Goal: Information Seeking & Learning: Learn about a topic

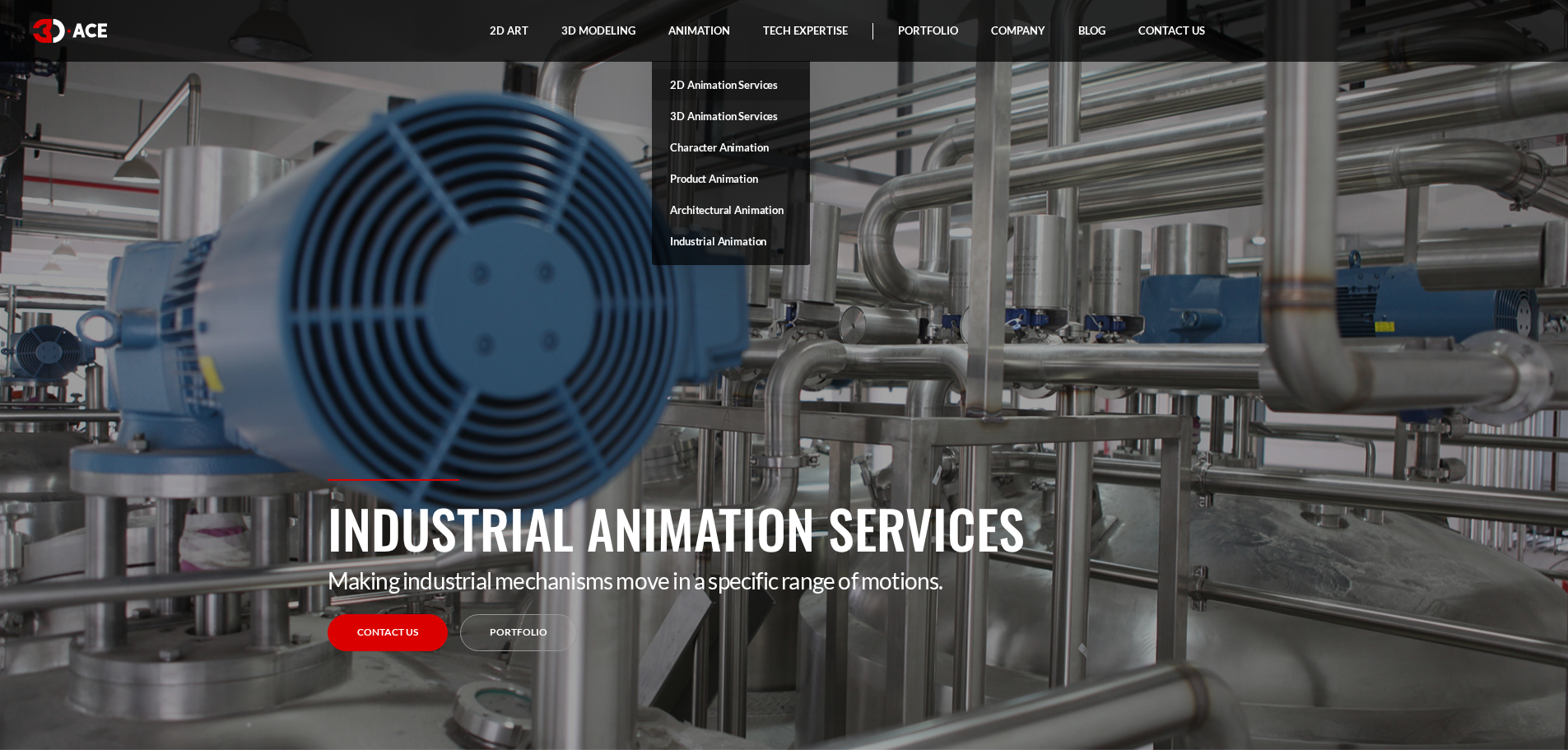
click at [699, 84] on link "2D Animation Services" at bounding box center [731, 85] width 158 height 31
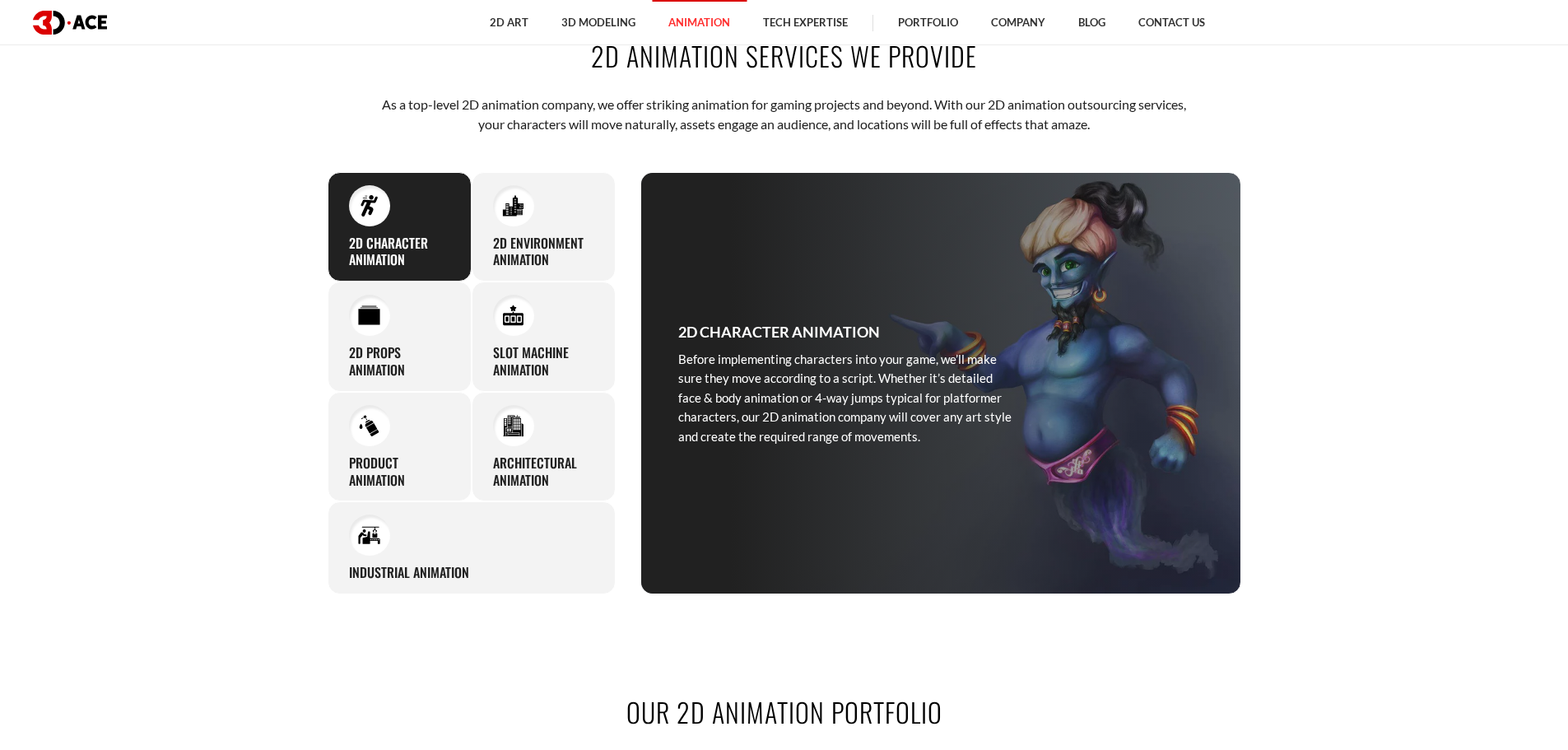
scroll to position [823, 0]
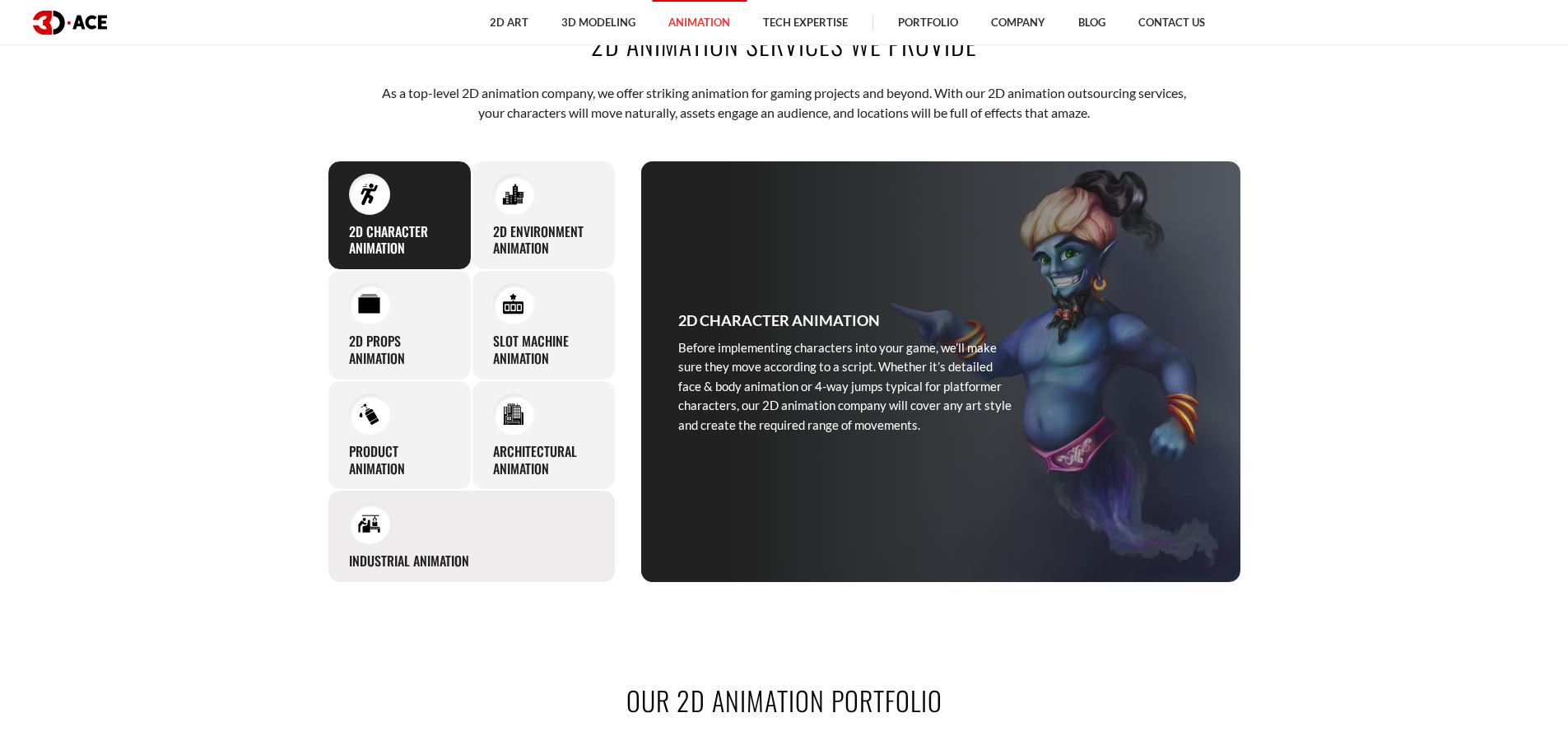
click at [379, 528] on img at bounding box center [369, 523] width 22 height 22
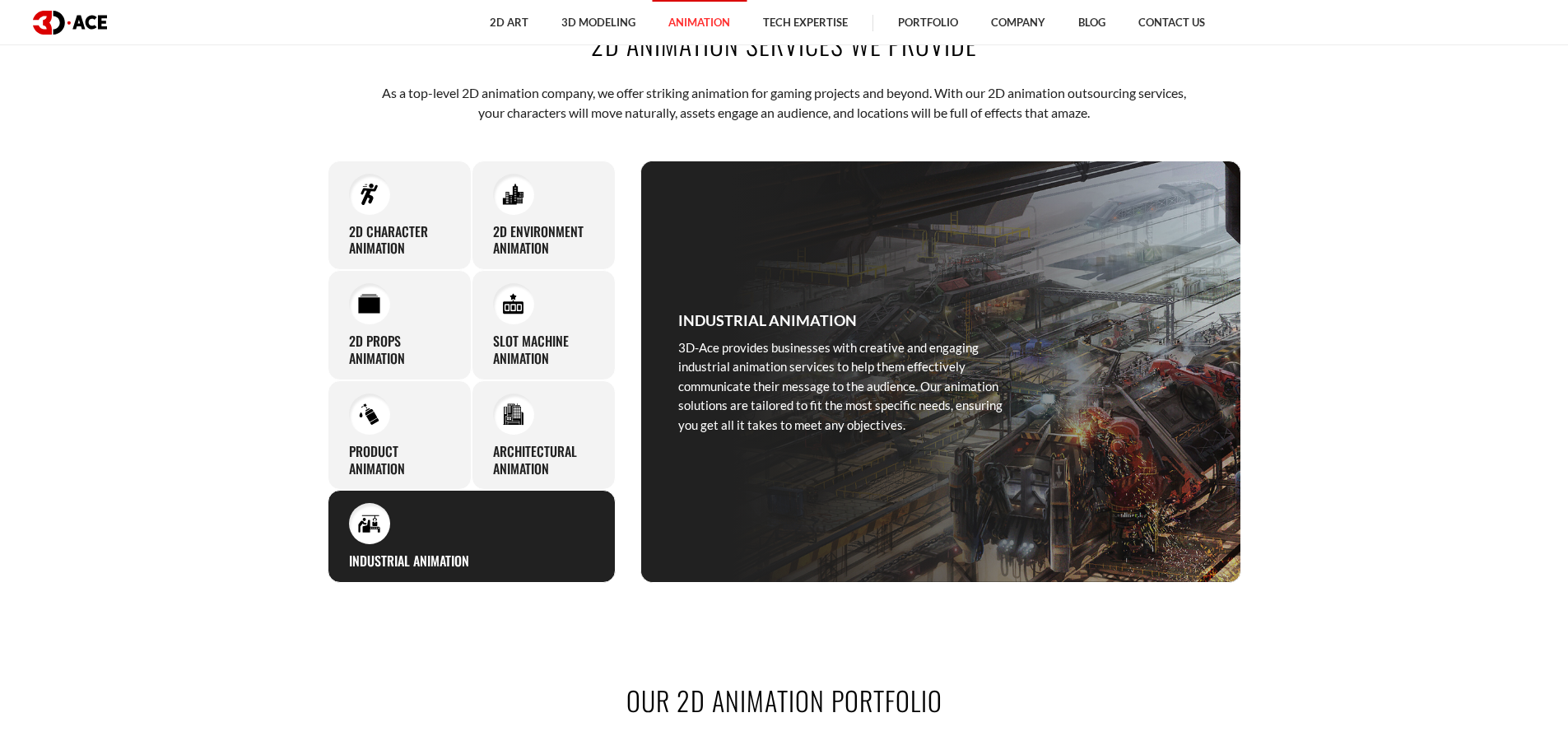
click at [367, 535] on div at bounding box center [370, 523] width 41 height 41
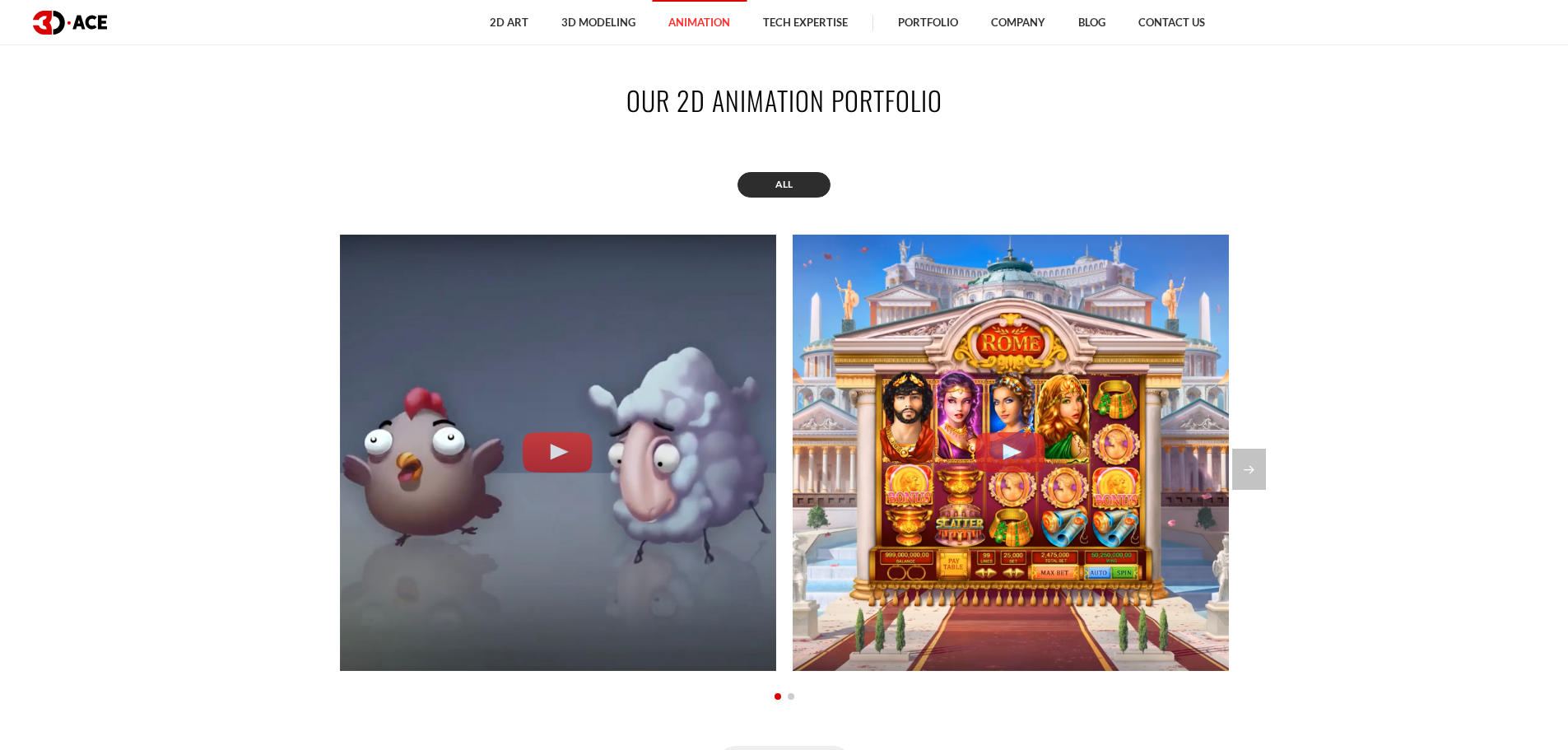
scroll to position [1400, 0]
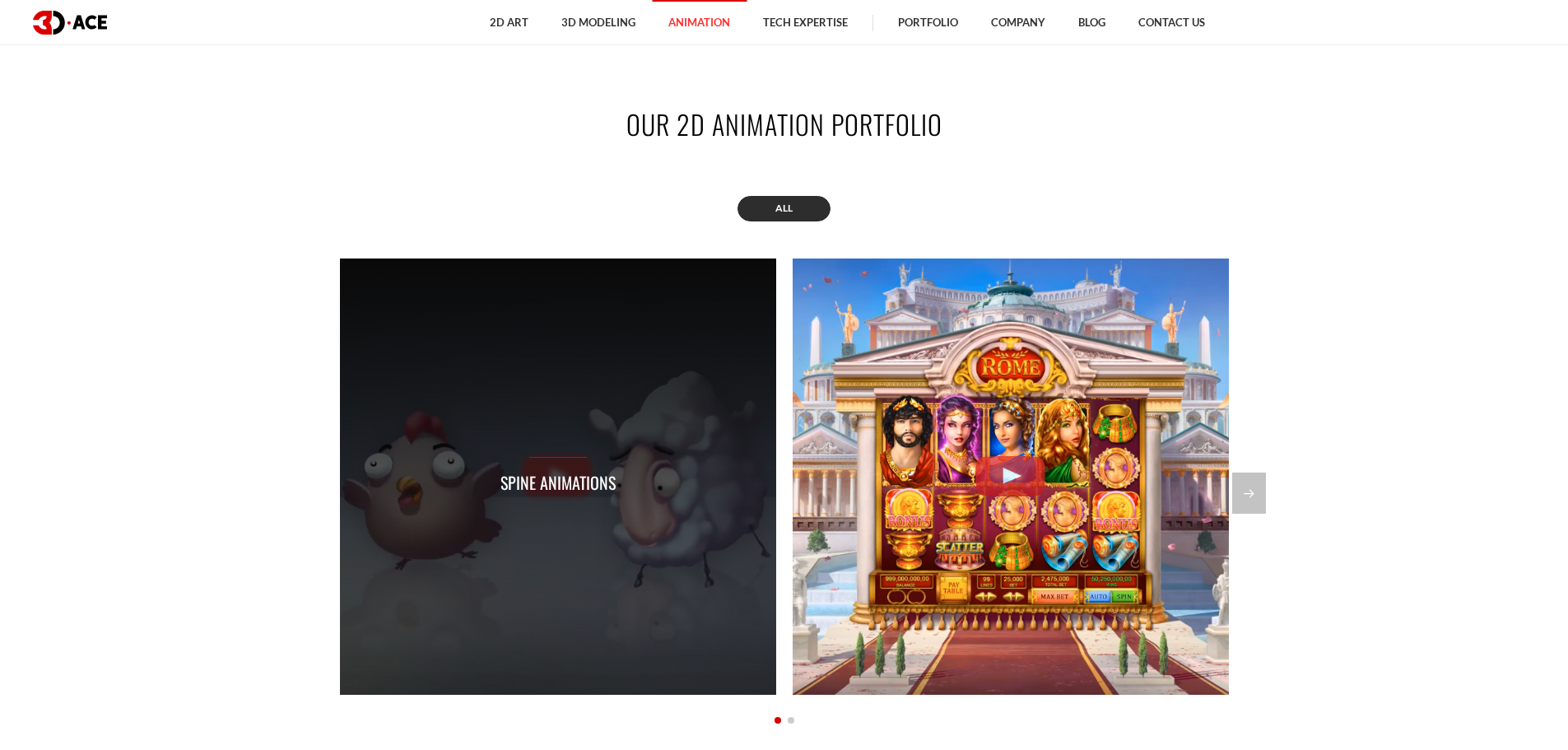
click at [533, 470] on p "Spine Animations" at bounding box center [558, 482] width 115 height 25
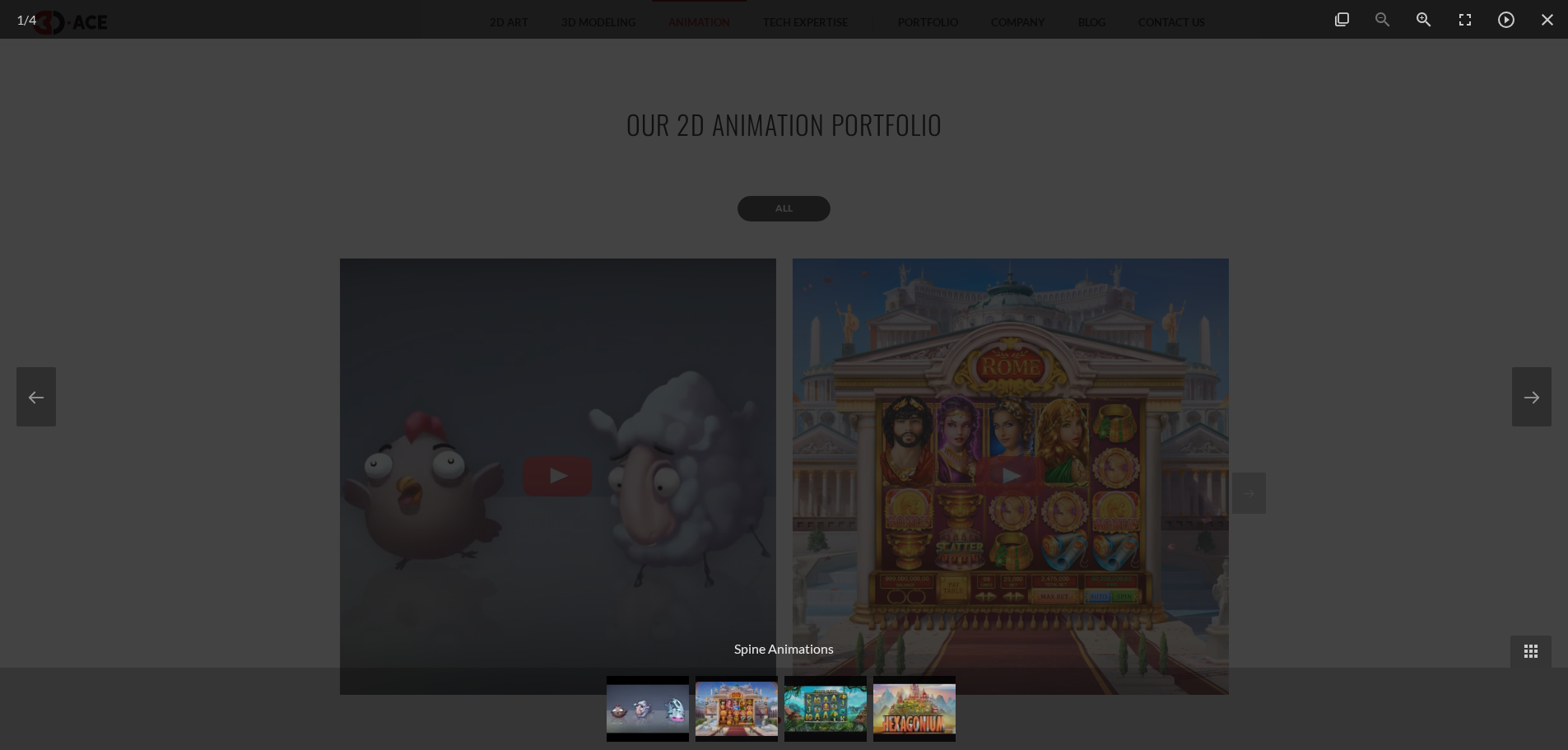
click at [236, 232] on div at bounding box center [784, 375] width 1568 height 750
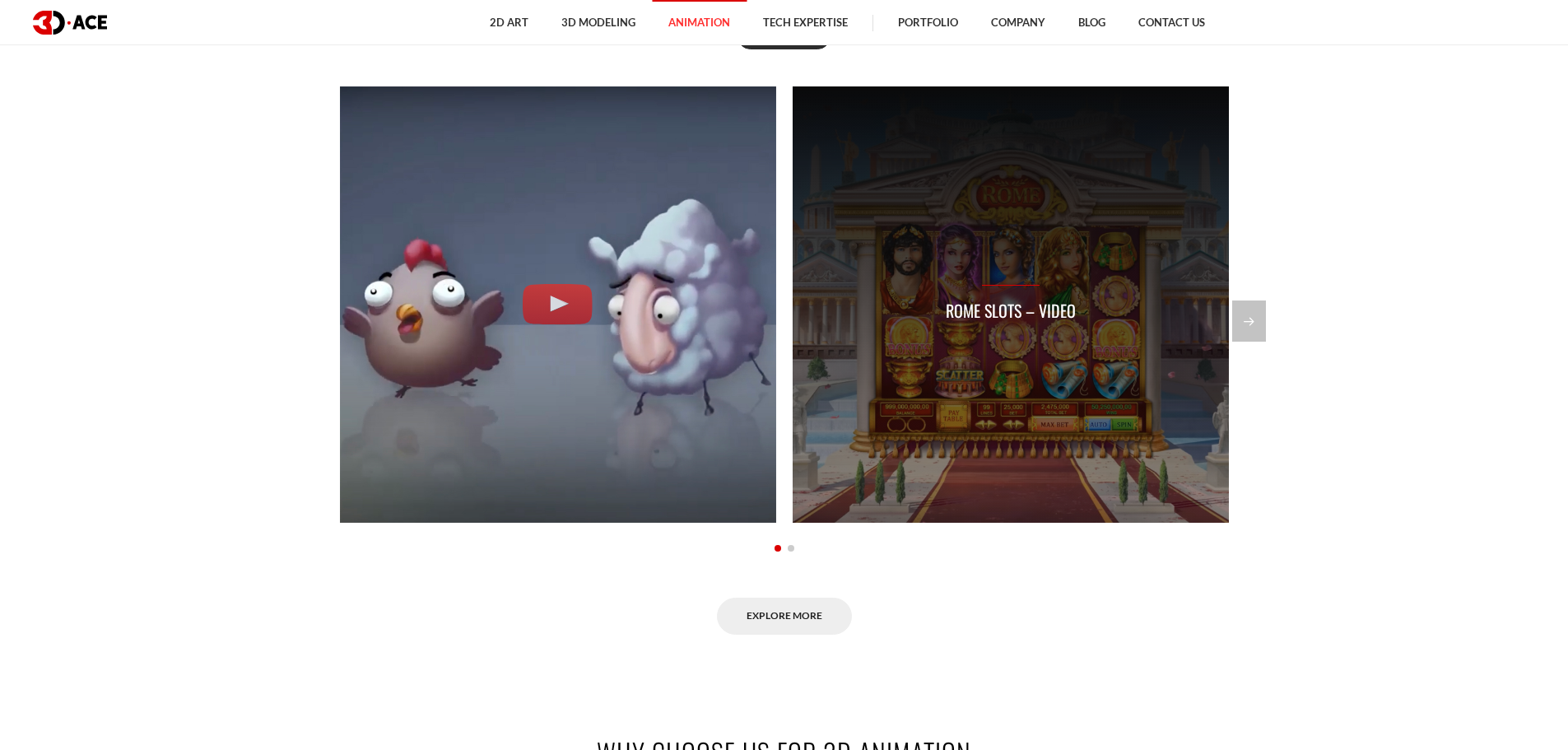
scroll to position [1647, 0]
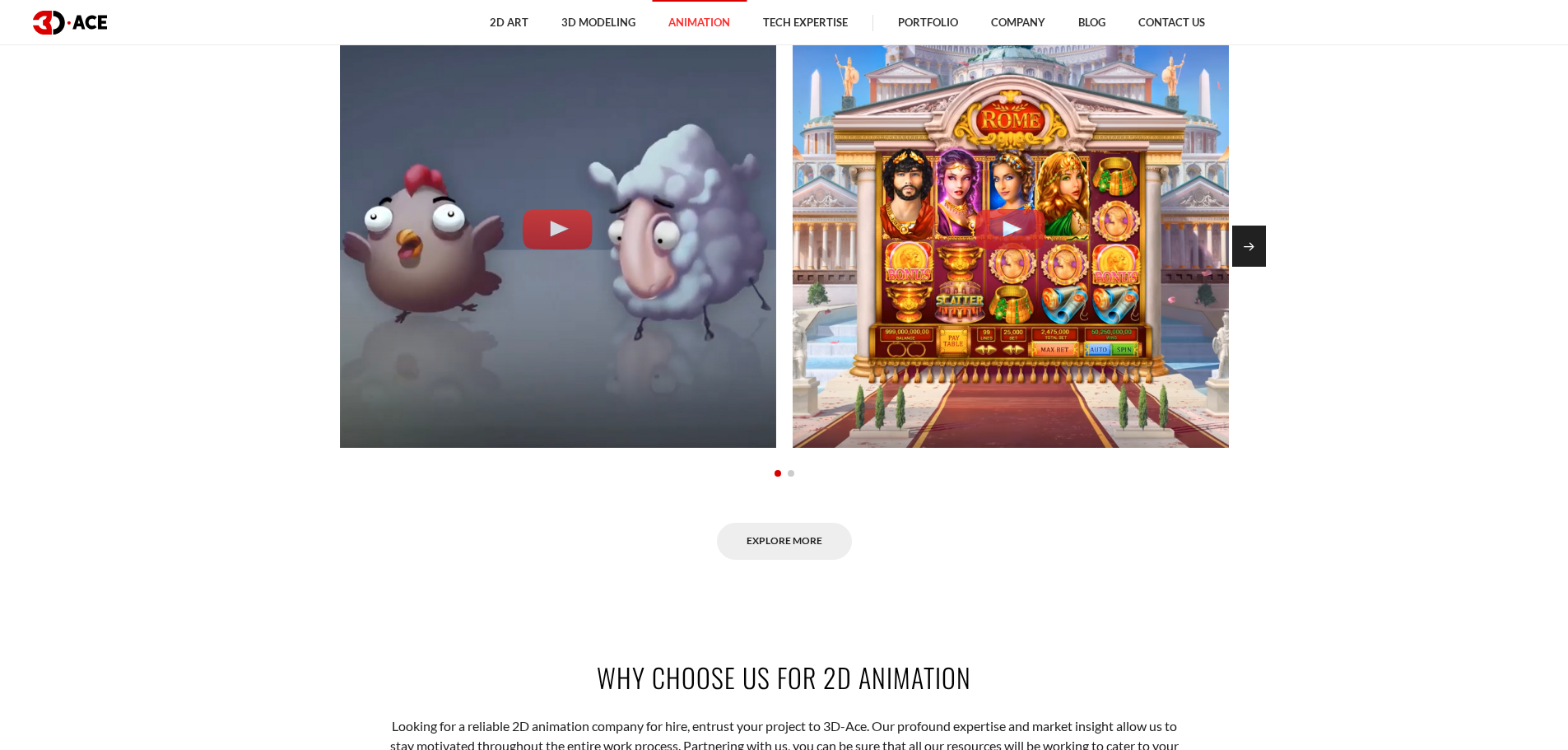
click at [1259, 244] on div "Next slide" at bounding box center [1249, 246] width 34 height 41
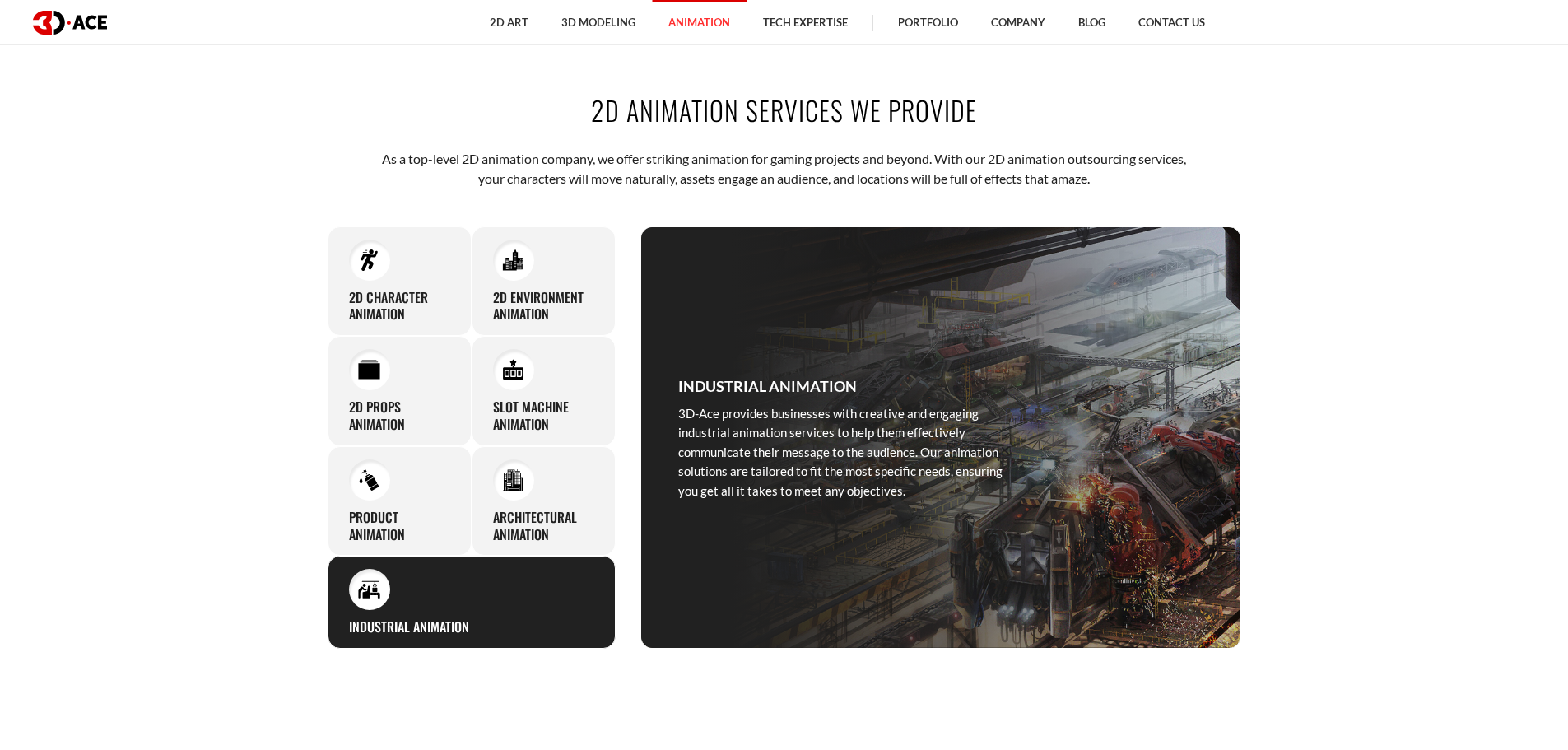
scroll to position [741, 0]
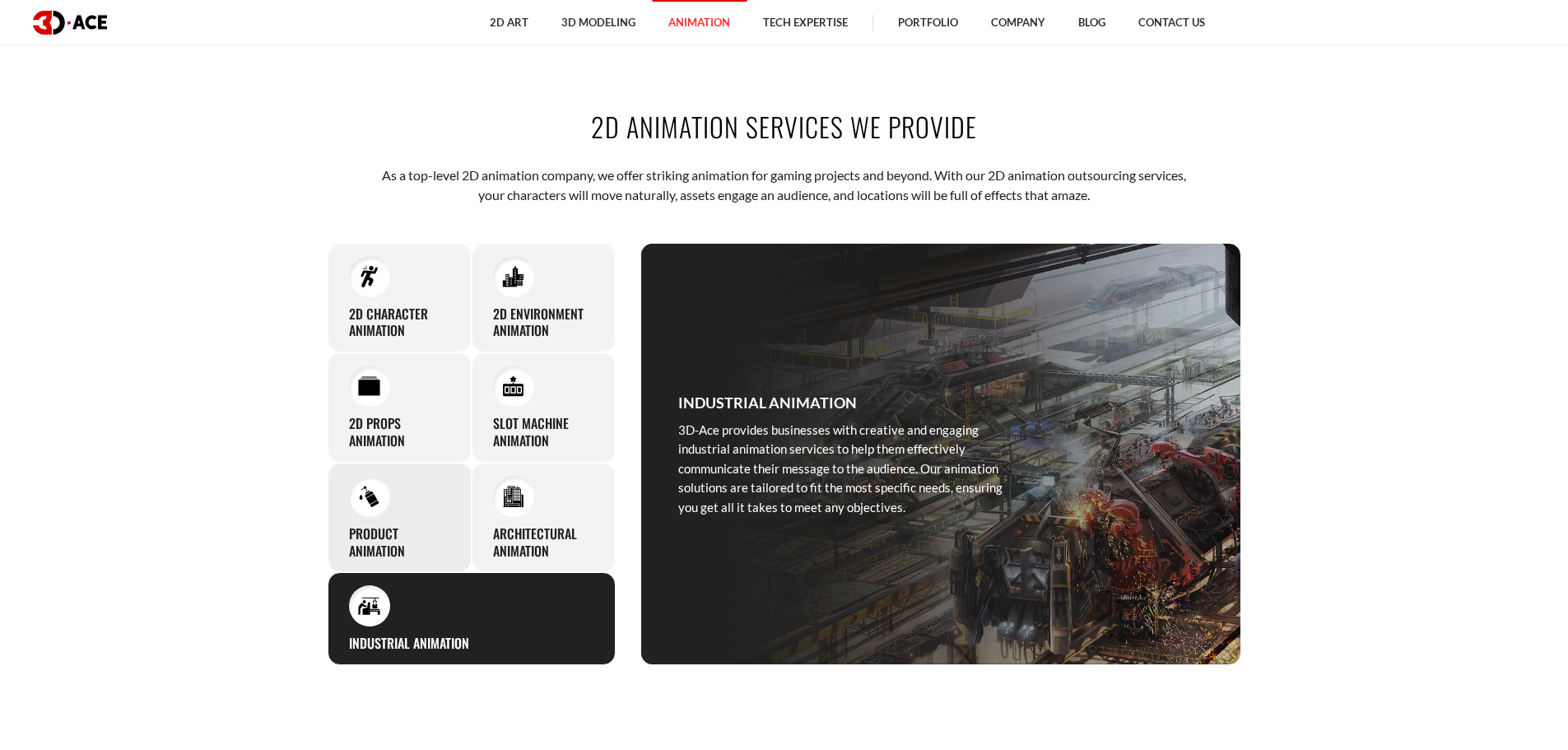
click at [415, 528] on h3 "Product Animation" at bounding box center [400, 543] width 101 height 35
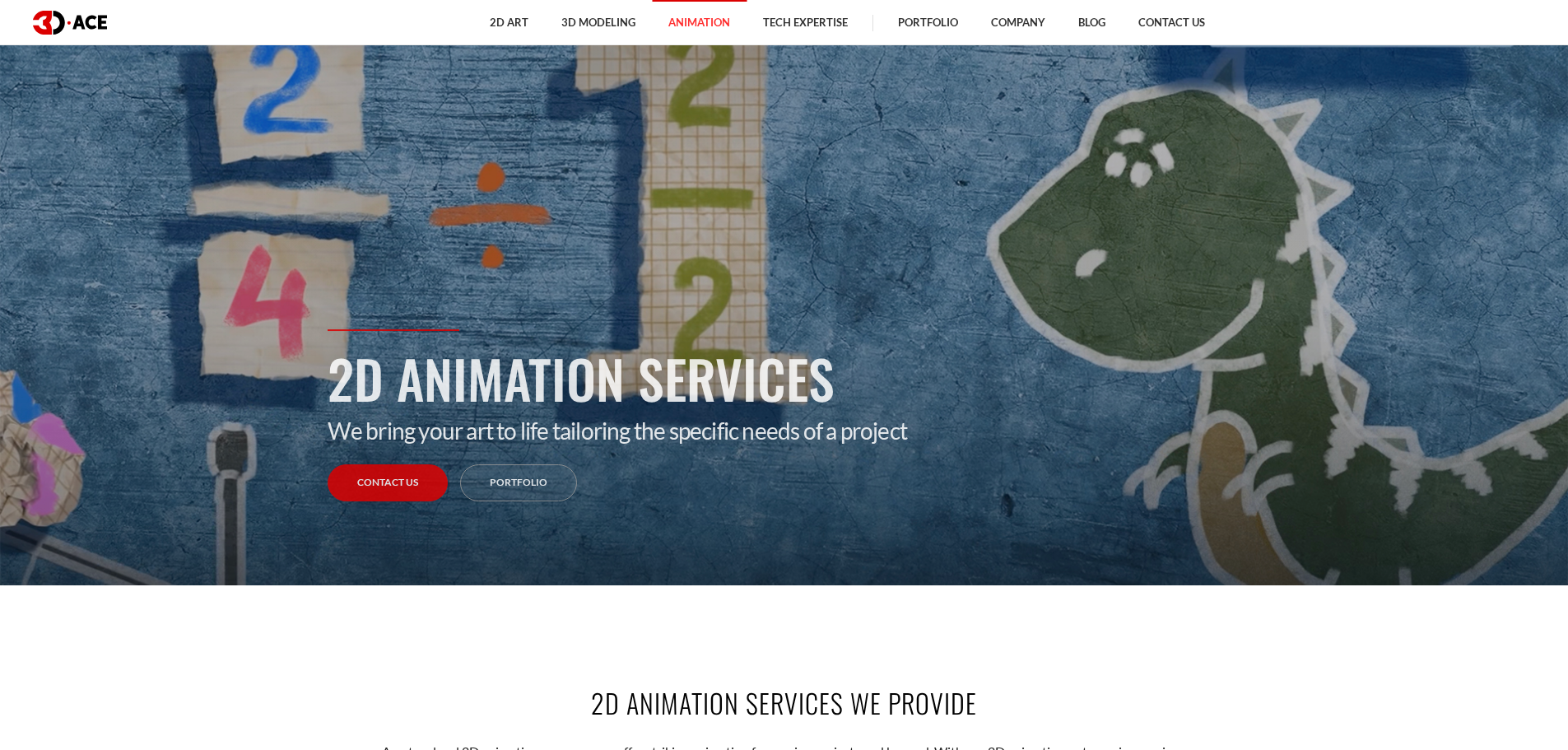
scroll to position [0, 0]
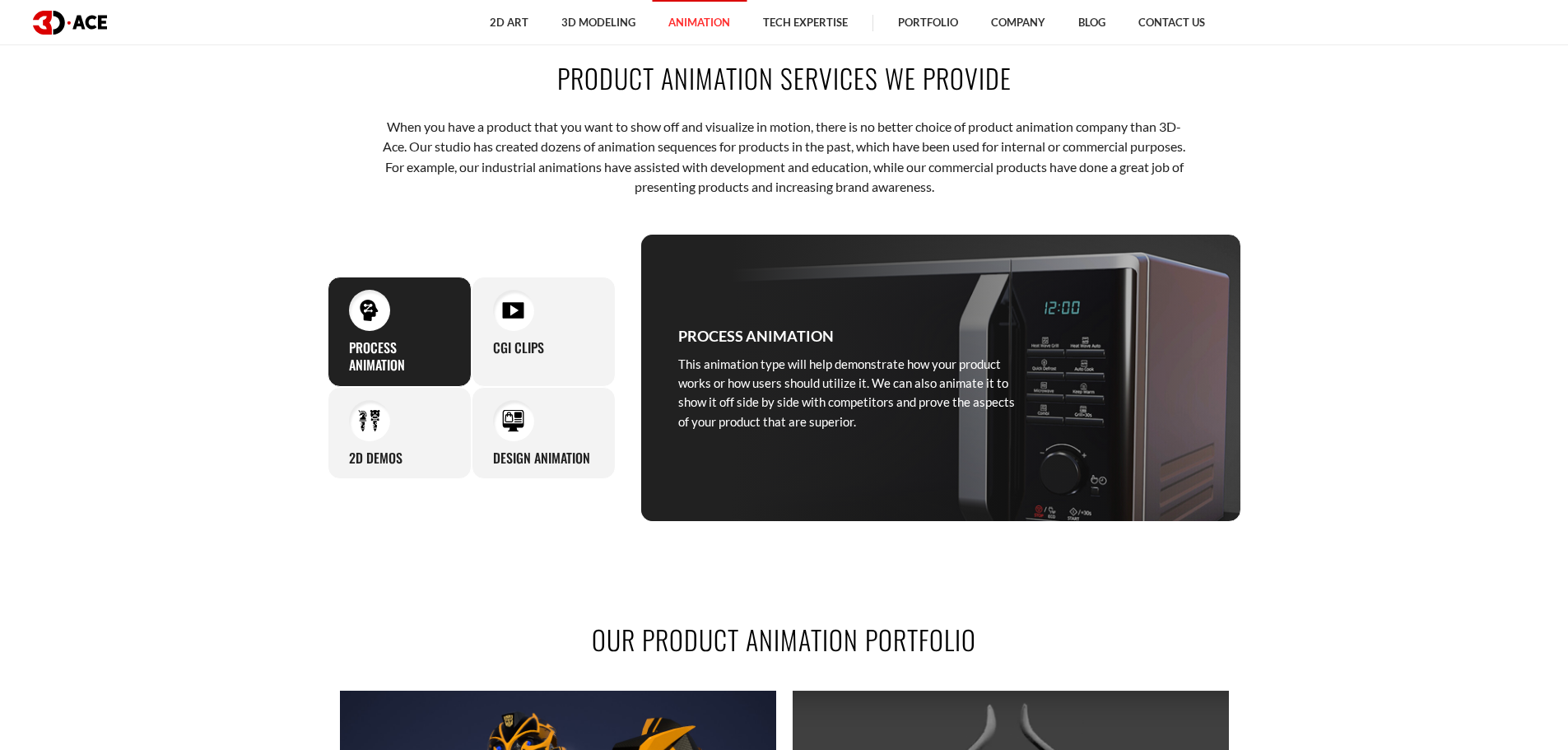
scroll to position [741, 0]
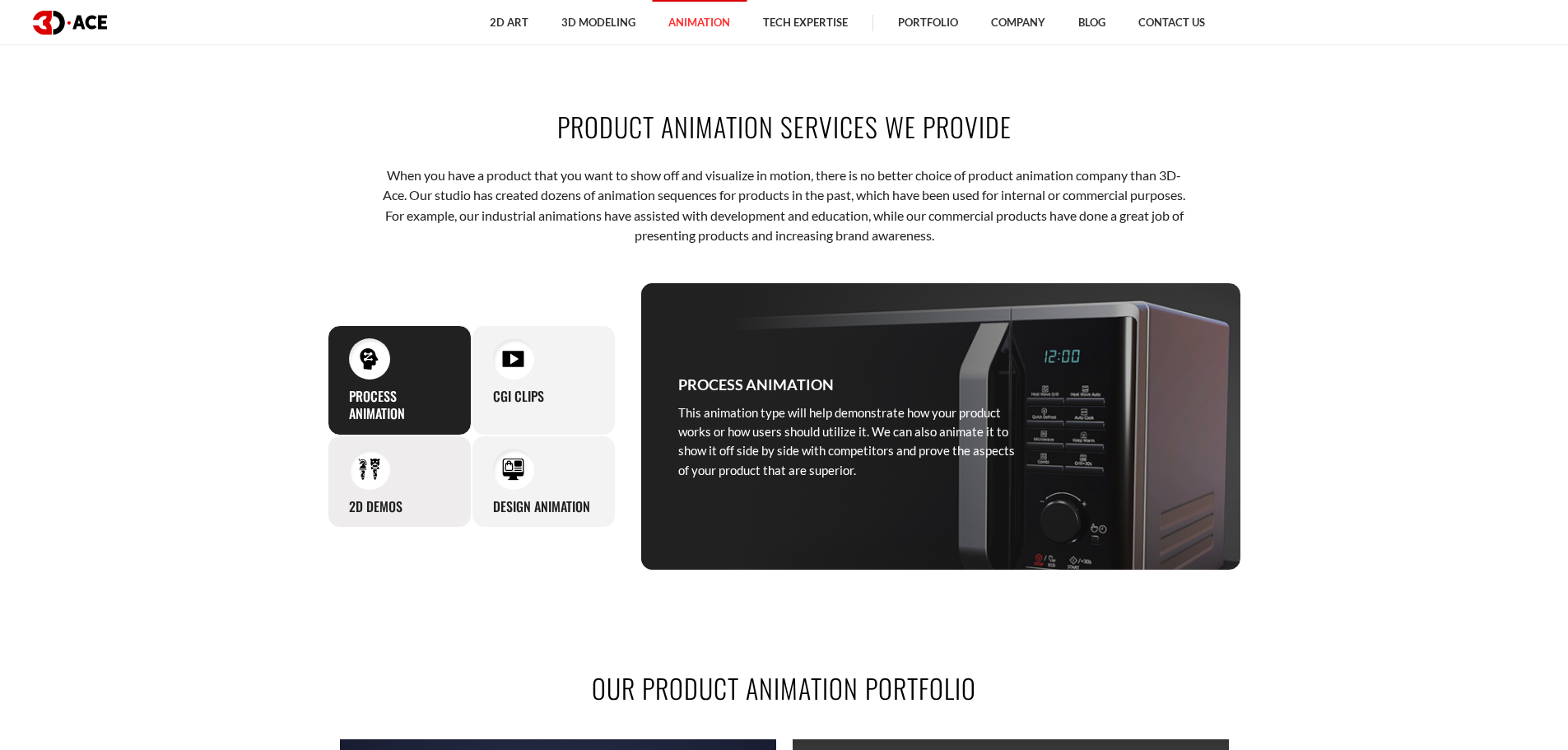
click at [353, 481] on div at bounding box center [370, 469] width 41 height 41
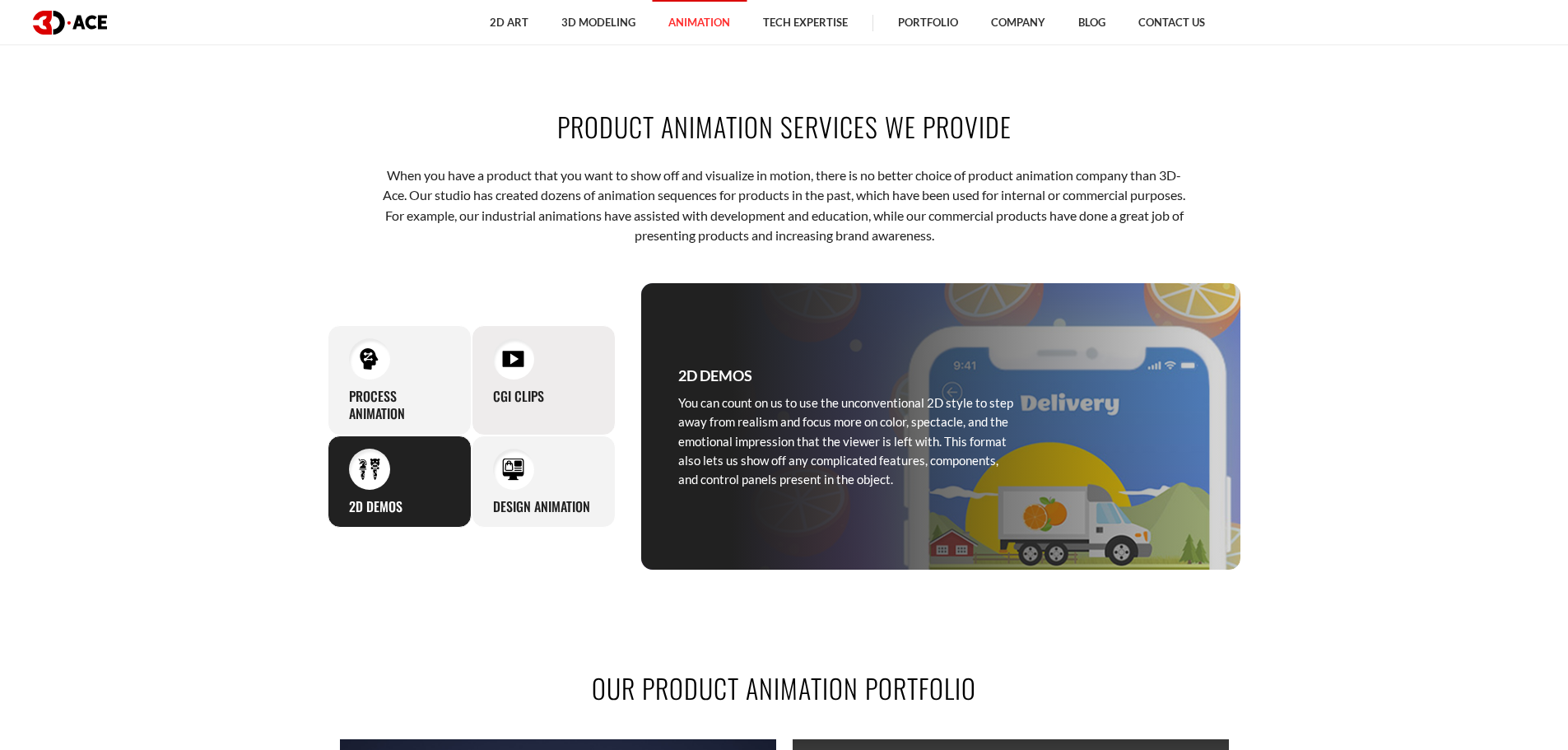
click at [528, 394] on h3 "CGI clips" at bounding box center [518, 397] width 51 height 18
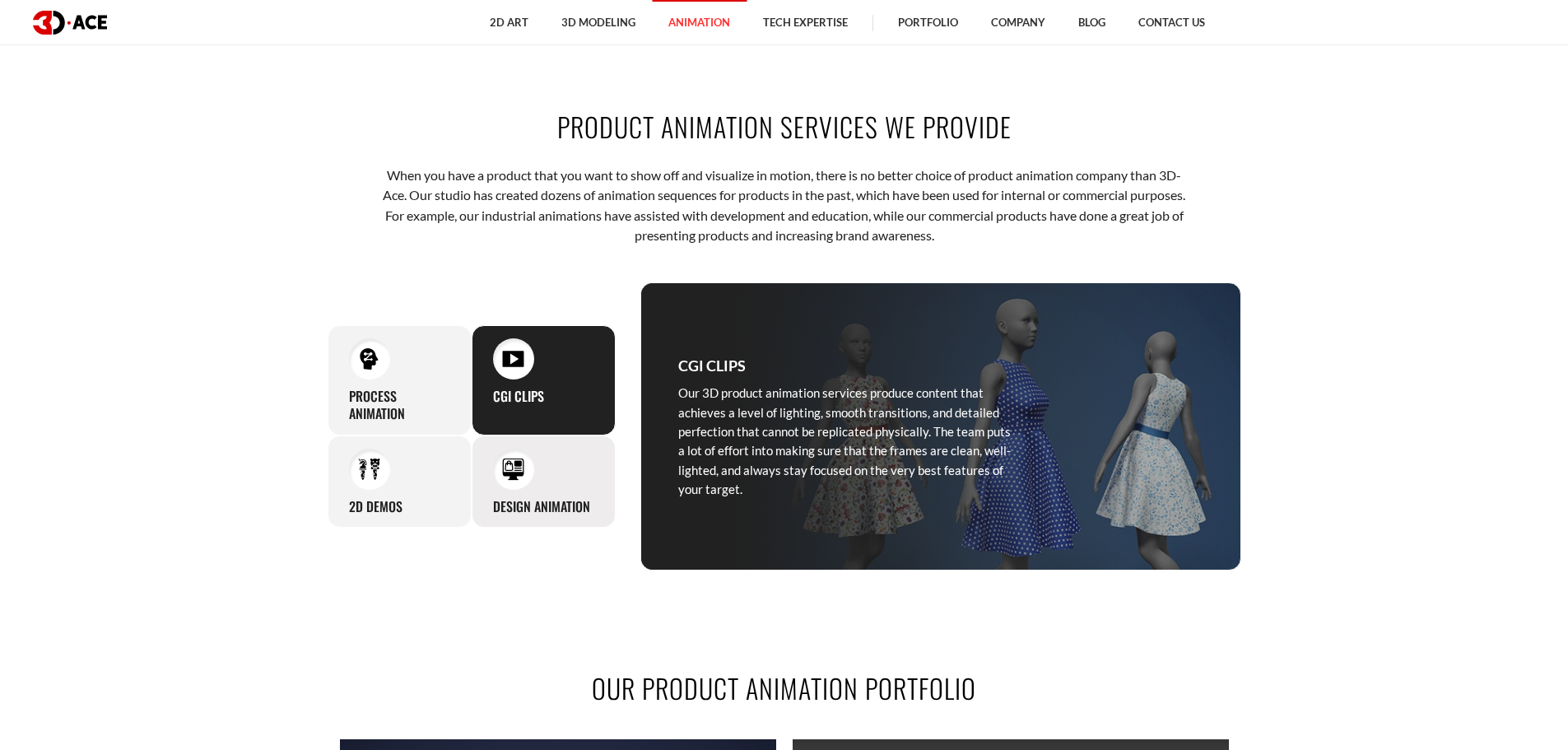
click at [532, 490] on div "Design animation If you want to use animation as an aid during design, developm…" at bounding box center [544, 482] width 144 height 93
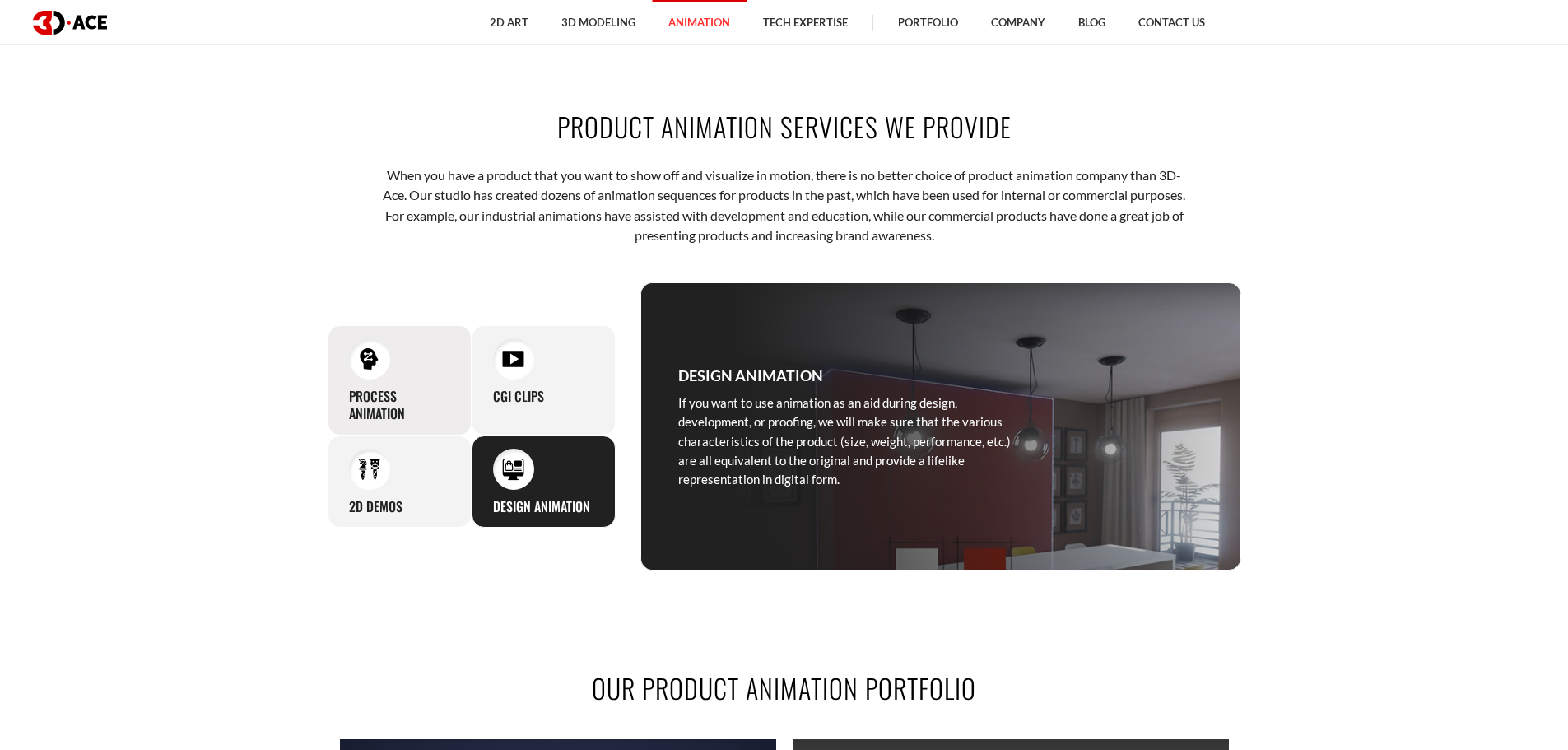
click at [373, 373] on div at bounding box center [370, 359] width 41 height 41
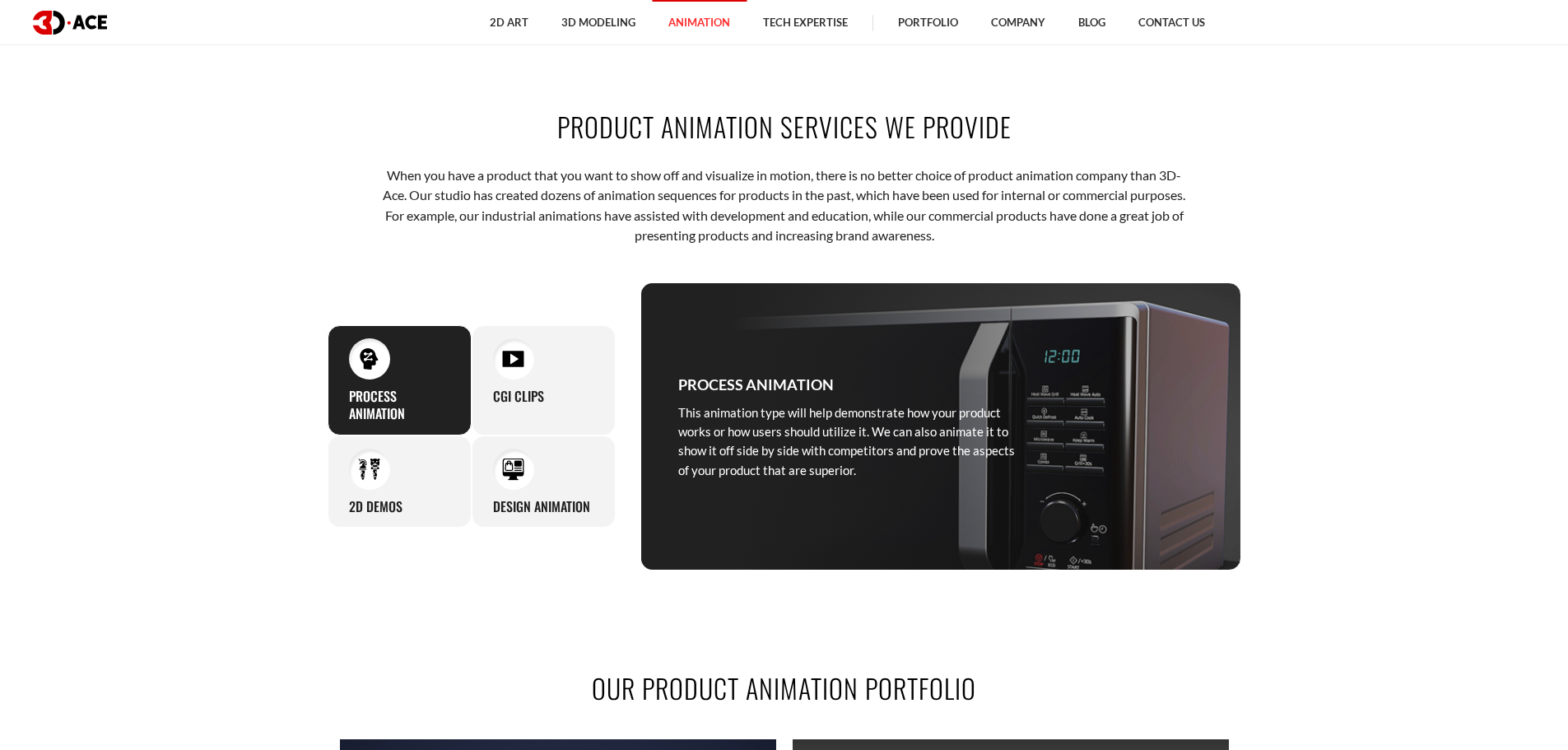
click at [760, 399] on div "Process animation This animation type will help demonstrate how your product wo…" at bounding box center [846, 426] width 411 height 287
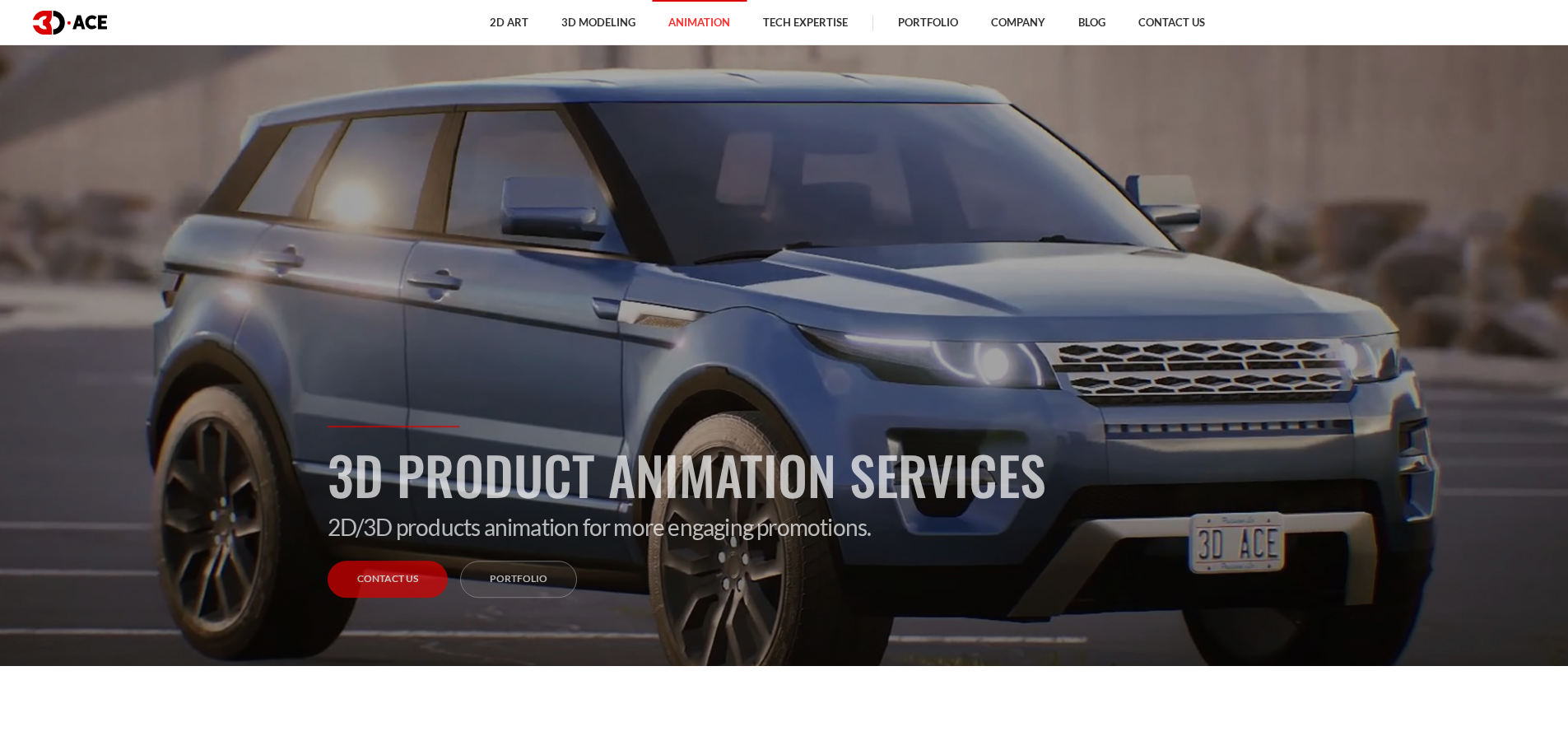
scroll to position [83, 0]
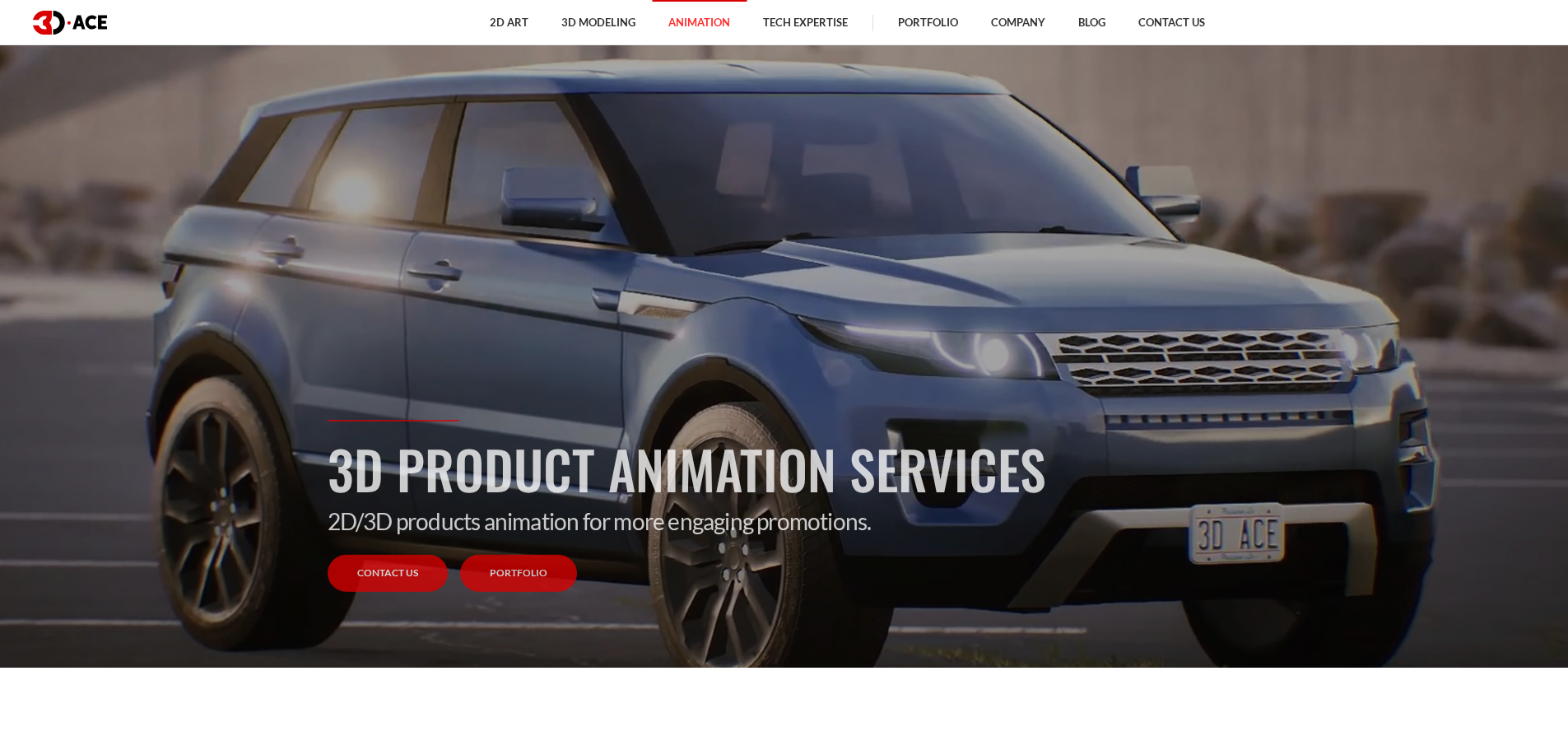
click at [496, 576] on link "Portfolio" at bounding box center [518, 573] width 117 height 37
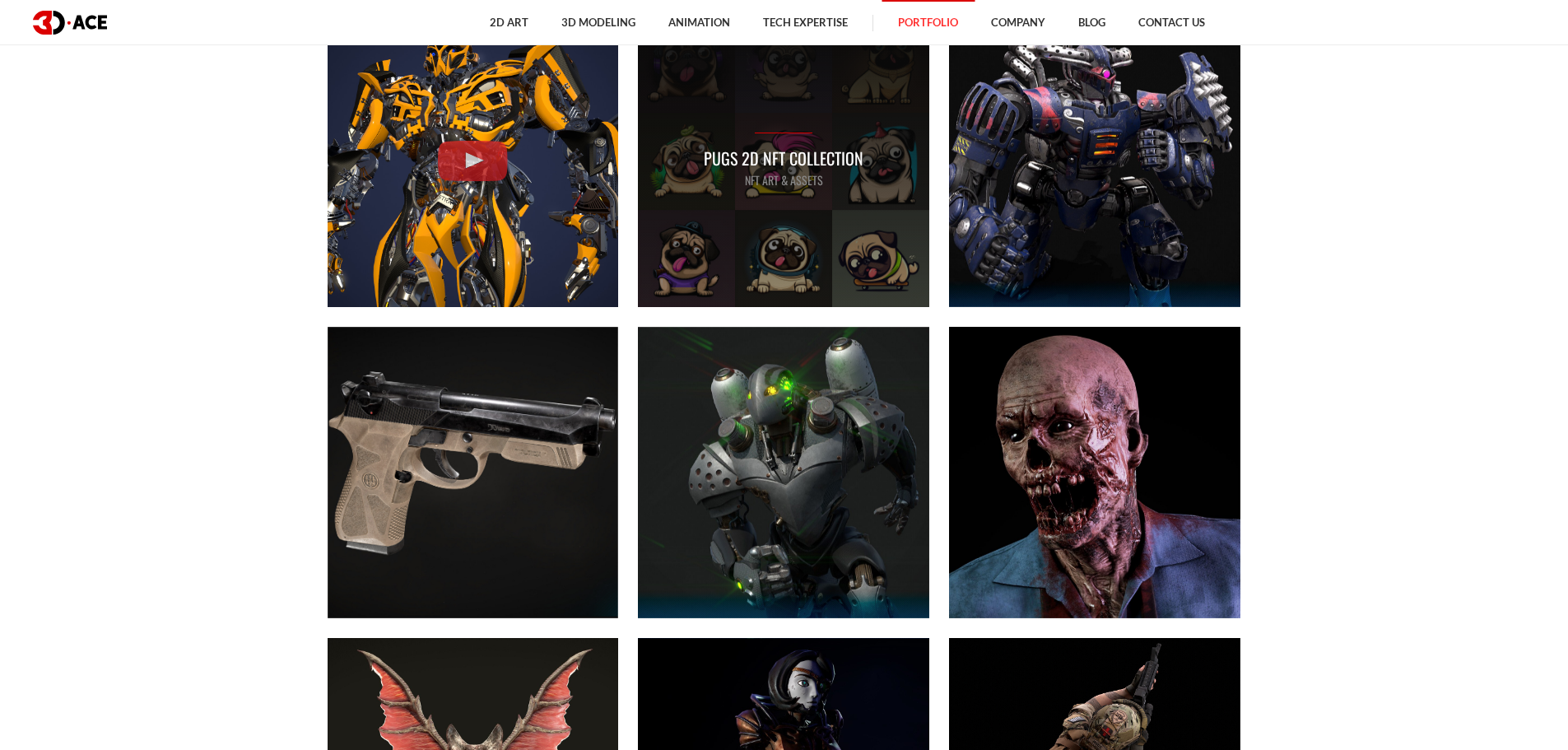
scroll to position [1153, 0]
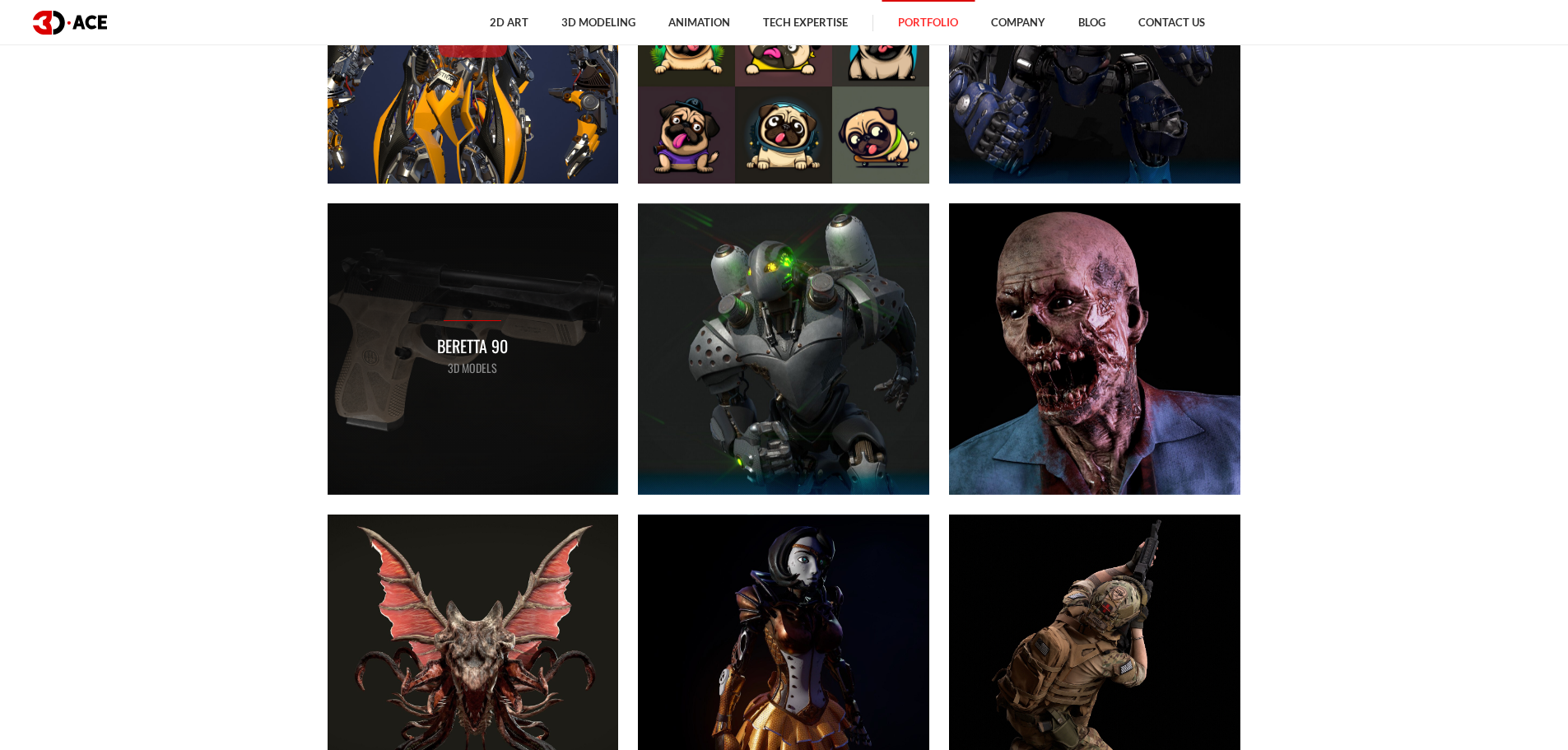
click at [480, 315] on div "Beretta 90 3D MODELS" at bounding box center [474, 349] width 292 height 292
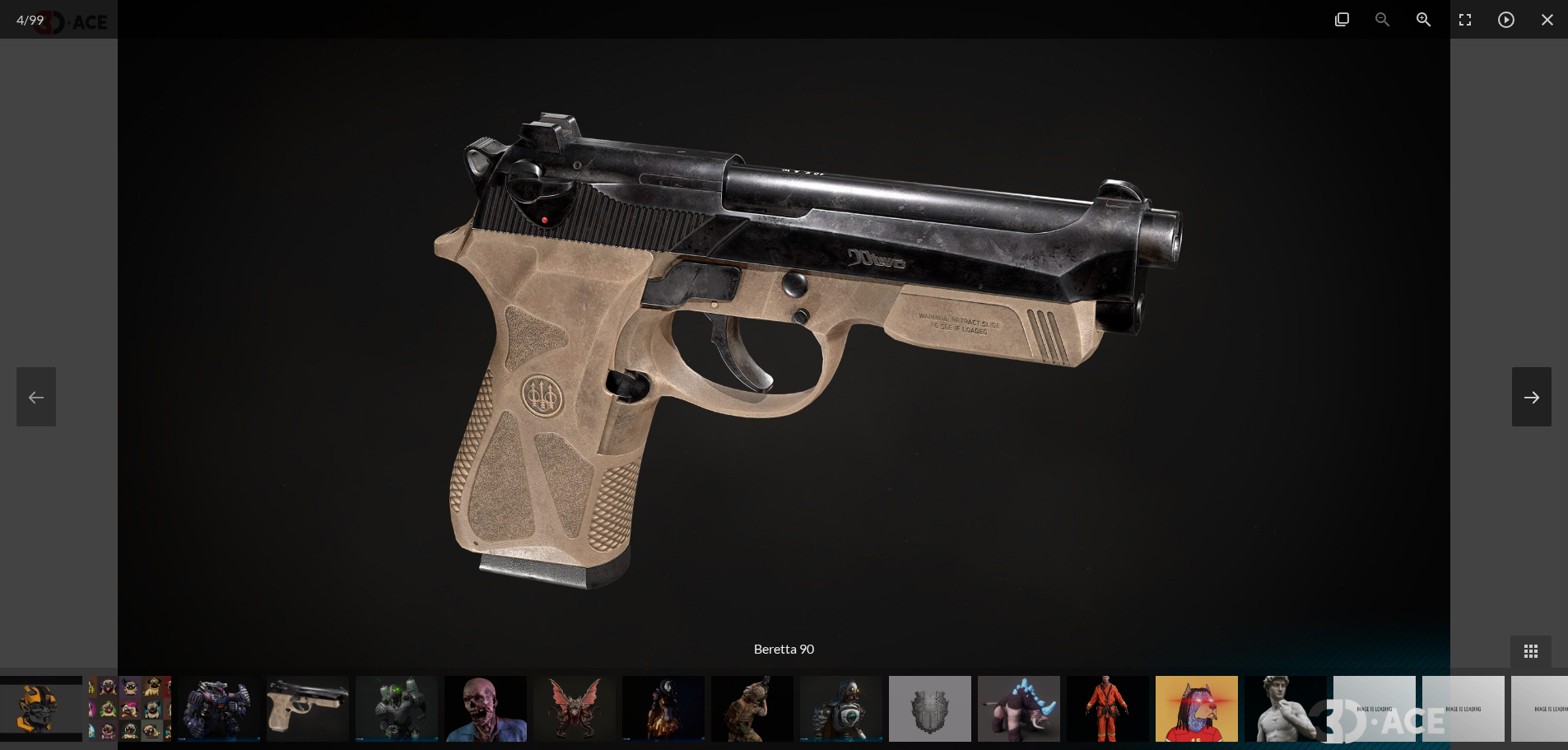
click at [1534, 403] on button at bounding box center [1532, 396] width 40 height 59
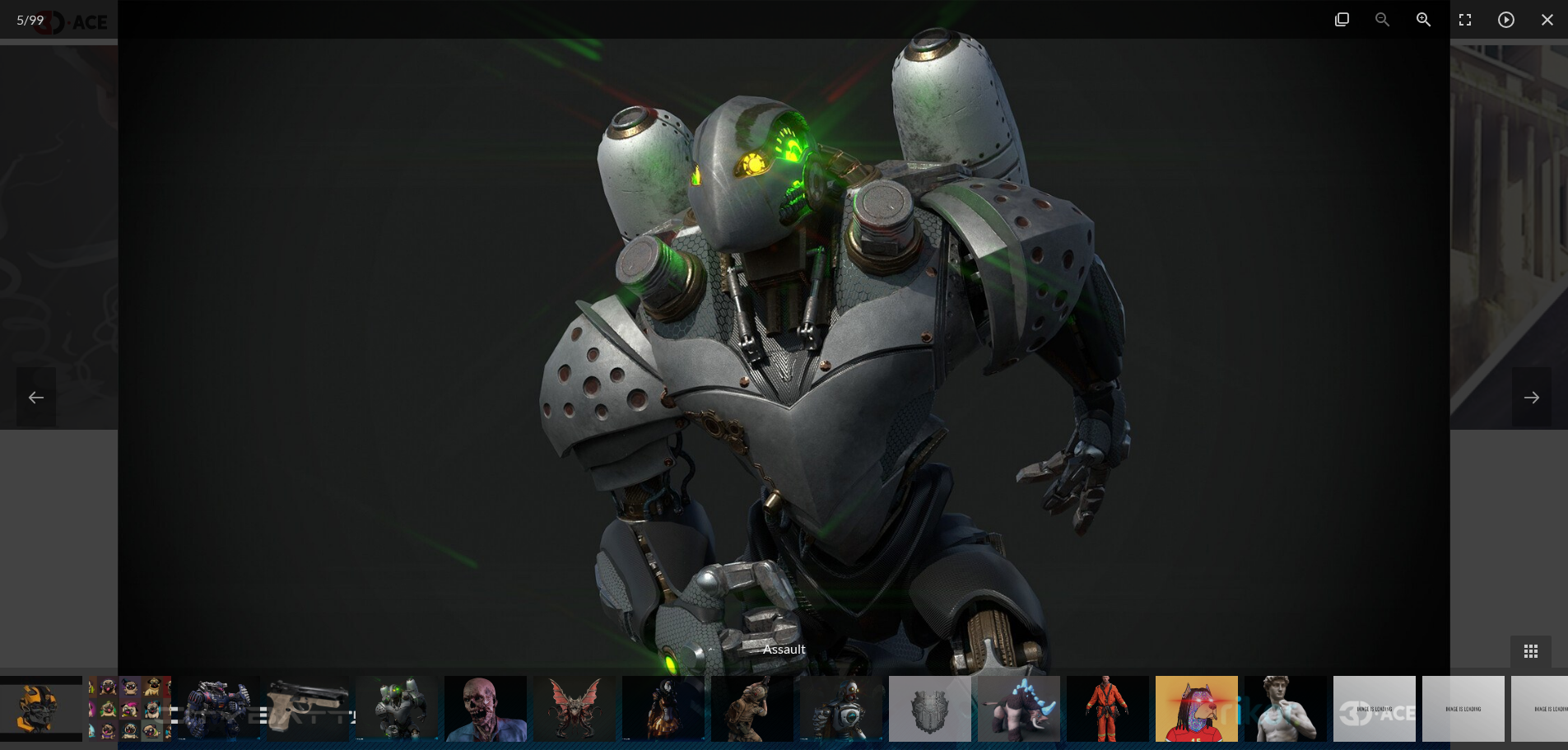
scroll to position [330, 0]
click at [1549, 22] on span at bounding box center [1548, 19] width 41 height 39
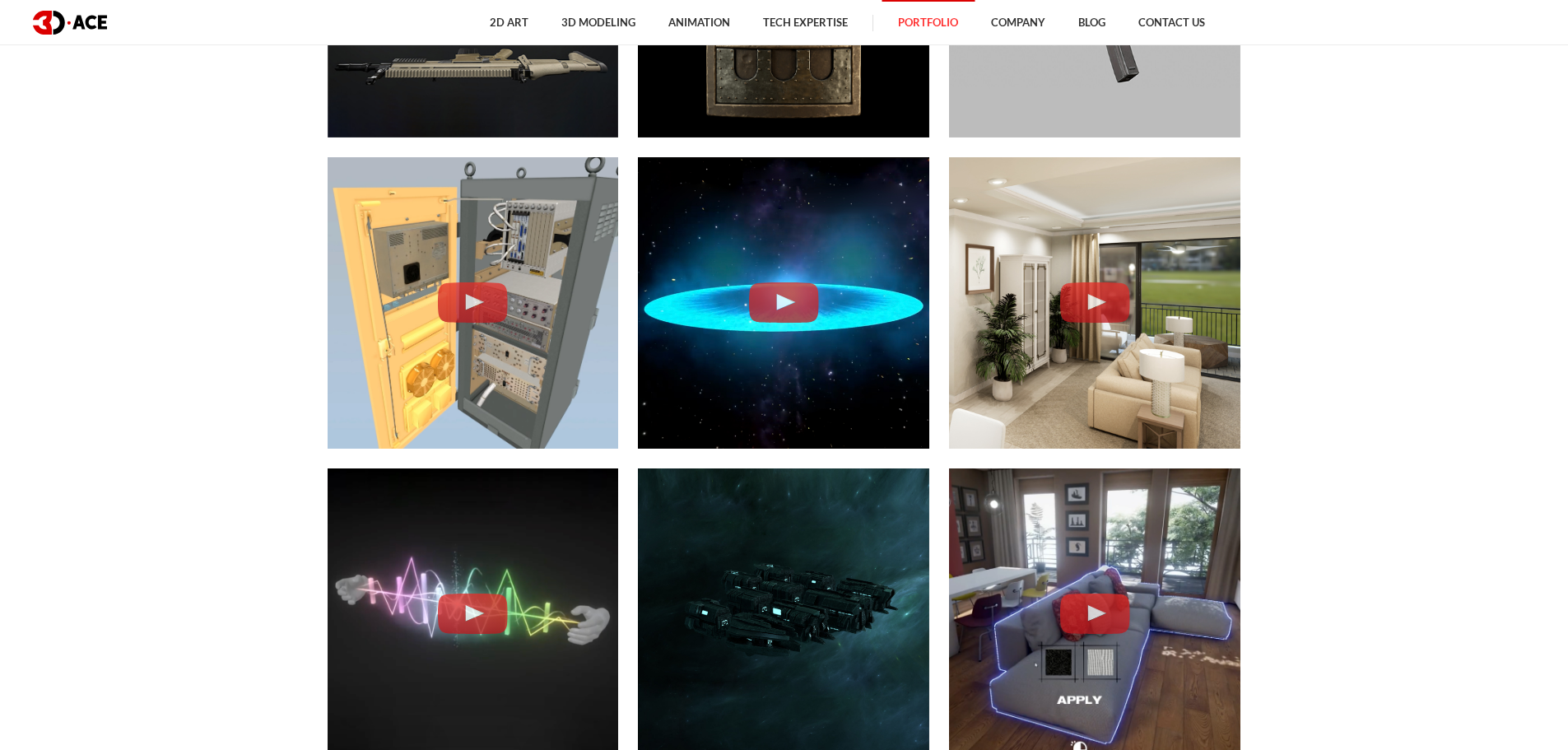
scroll to position [3951, 0]
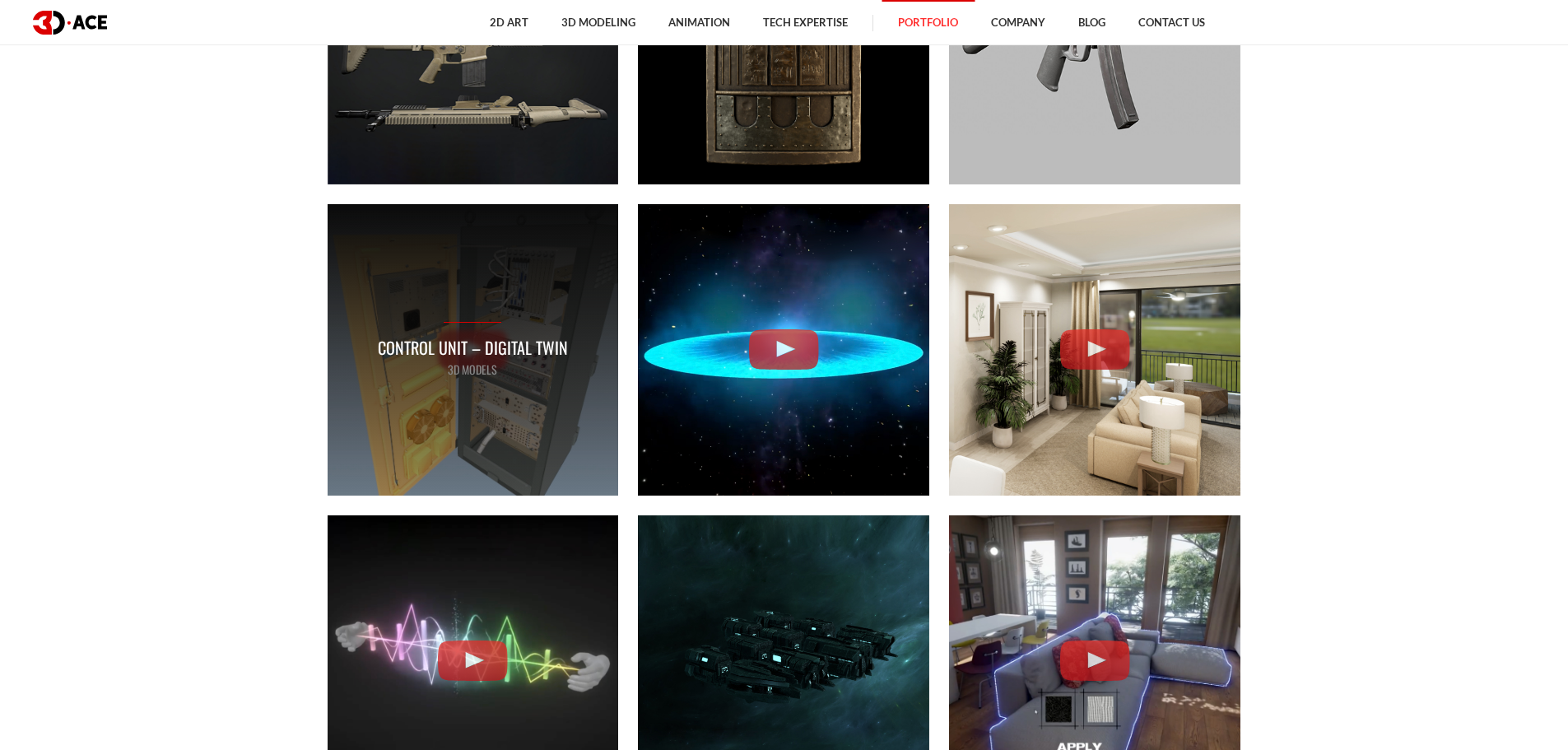
click at [476, 345] on p "Control Unit – Digital Twin" at bounding box center [473, 347] width 191 height 25
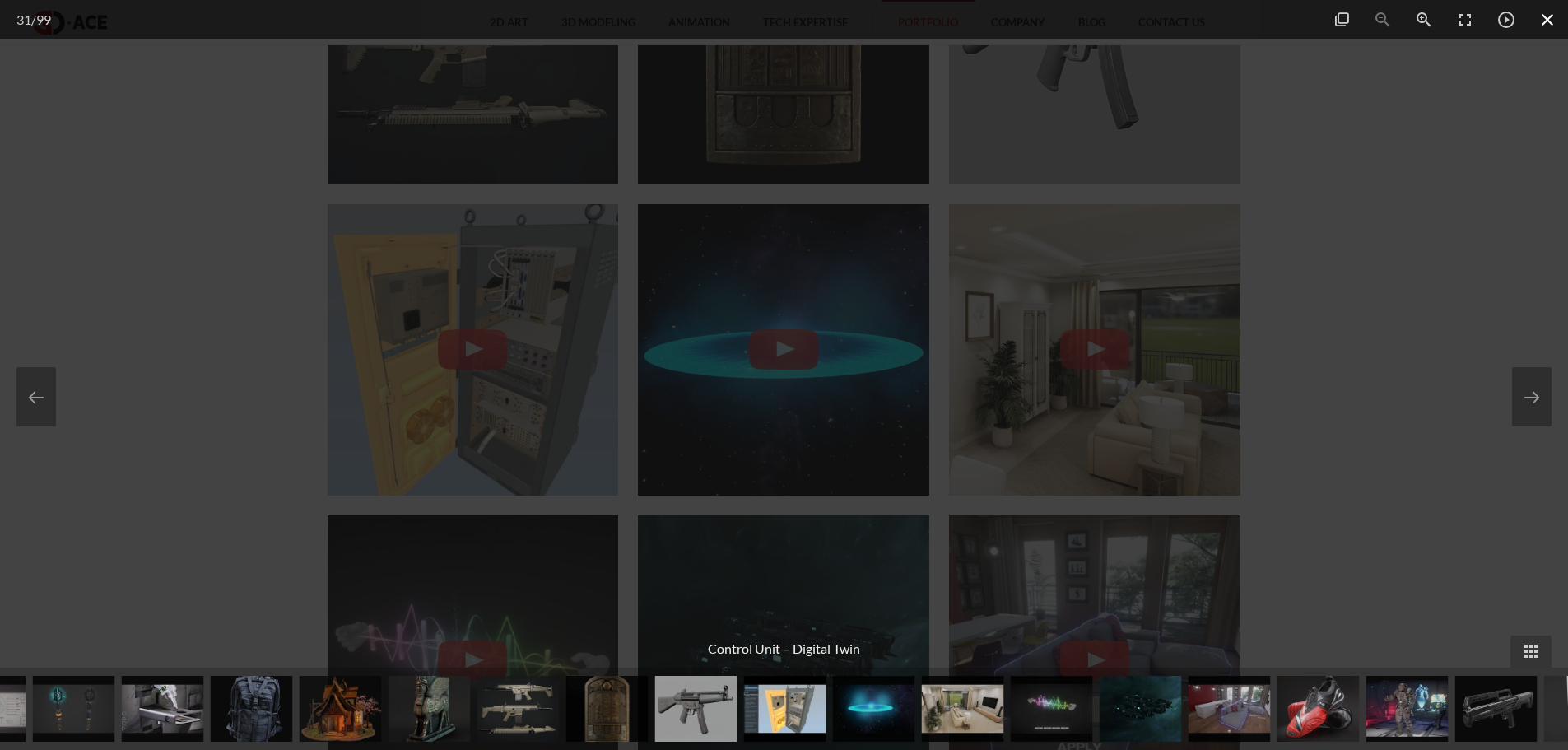
click at [1550, 16] on span at bounding box center [1548, 19] width 41 height 39
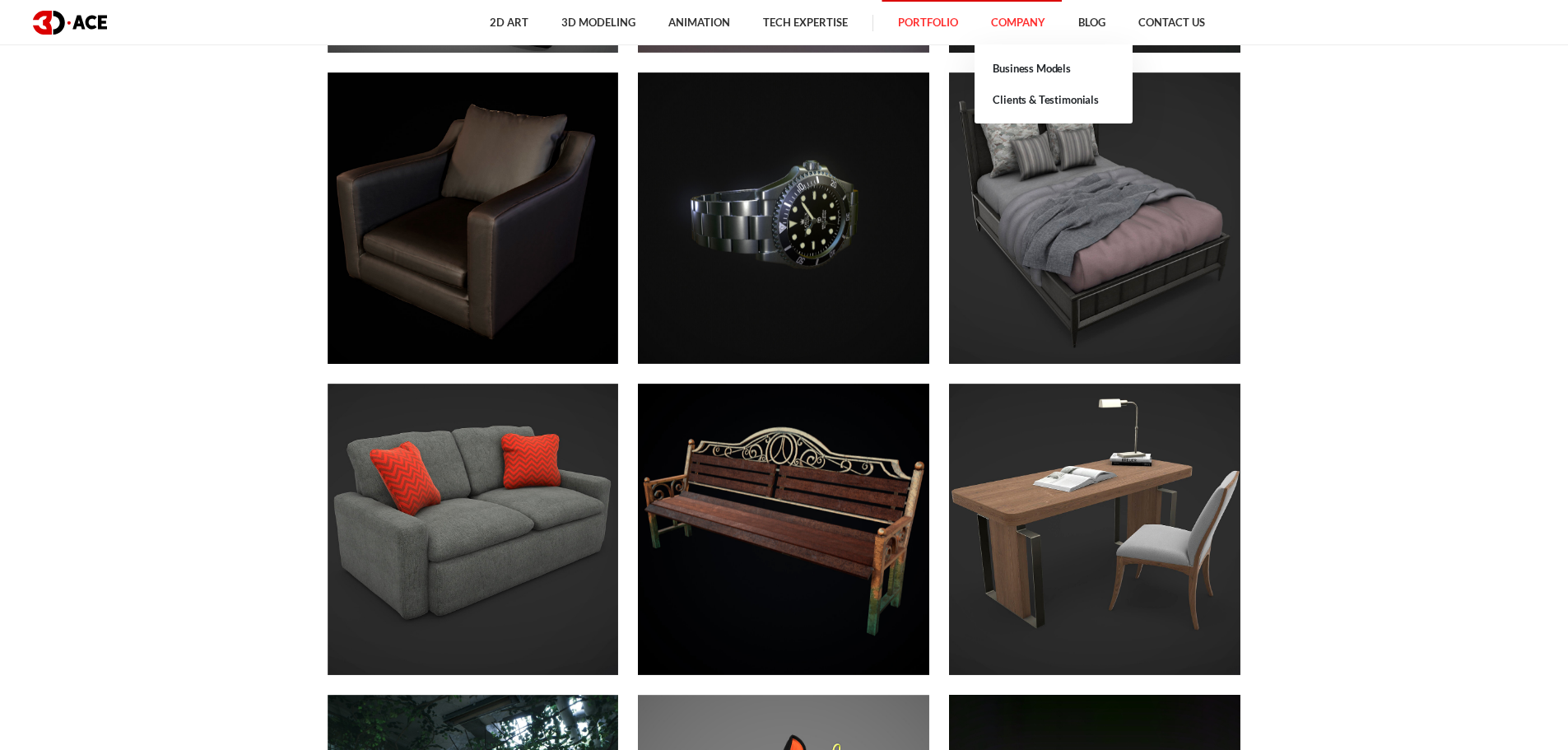
scroll to position [6257, 0]
